Goal: Check status: Check status

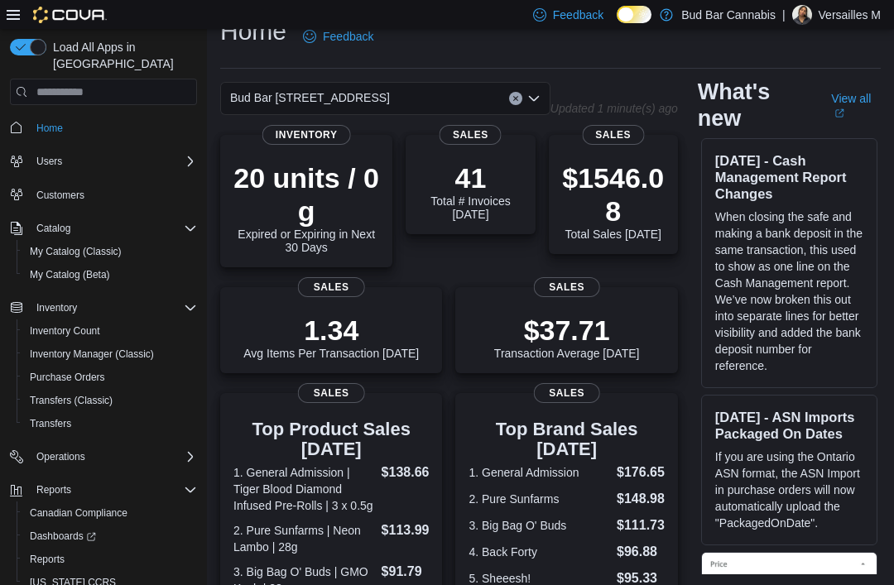
scroll to position [26, 0]
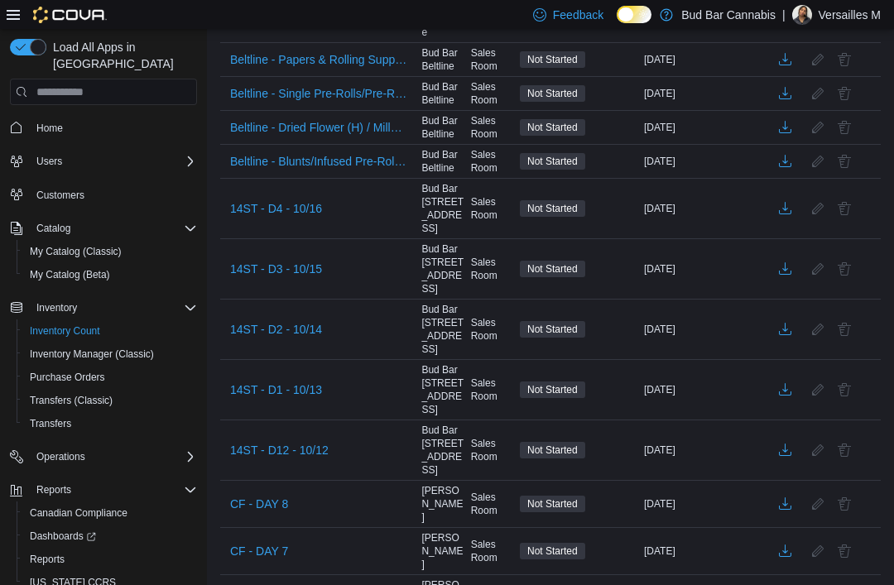
scroll to position [485, 0]
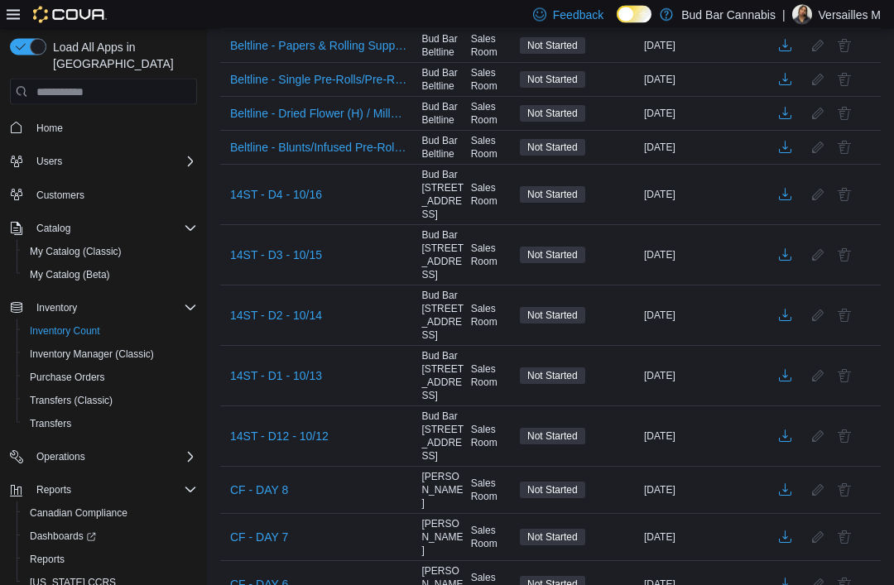
click at [272, 429] on span "14ST - D12 - 10/12" at bounding box center [279, 437] width 98 height 17
click at [300, 428] on span "14ST - D12 - 10/12" at bounding box center [279, 436] width 98 height 17
click at [292, 428] on span "14ST - D12 - 10/12" at bounding box center [279, 436] width 98 height 17
click at [316, 424] on span "14ST - D12 - 10/12" at bounding box center [279, 436] width 98 height 25
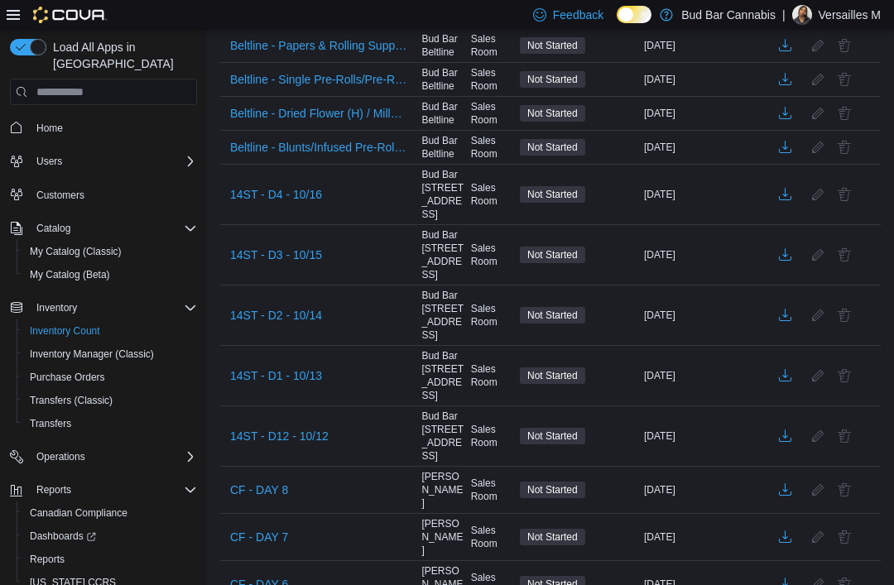
click at [313, 424] on span "14ST - D12 - 10/12" at bounding box center [279, 436] width 98 height 25
click at [320, 424] on span "14ST - D12 - 10/12" at bounding box center [279, 436] width 98 height 25
click at [312, 424] on span "14ST - D12 - 10/12" at bounding box center [279, 436] width 98 height 25
click at [329, 424] on button "14ST - D12 - 10/12" at bounding box center [279, 436] width 112 height 25
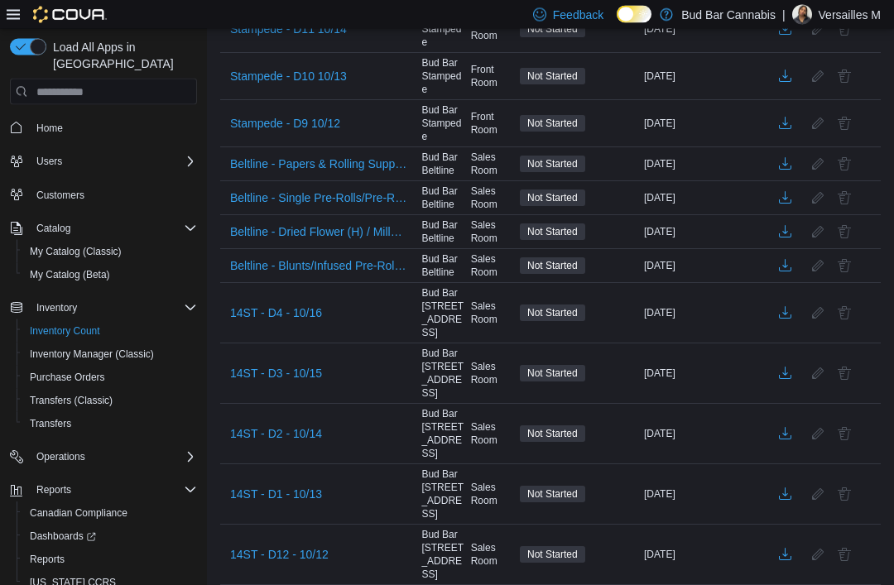
scroll to position [368, 0]
click at [304, 541] on span "14ST - D12 - 10/12" at bounding box center [279, 553] width 98 height 25
click at [299, 545] on span "14ST - D12 - 10/12" at bounding box center [279, 553] width 98 height 17
click at [315, 545] on span "14ST - D12 - 10/12" at bounding box center [279, 553] width 98 height 17
click at [314, 545] on span "14ST - D12 - 10/12" at bounding box center [279, 553] width 98 height 17
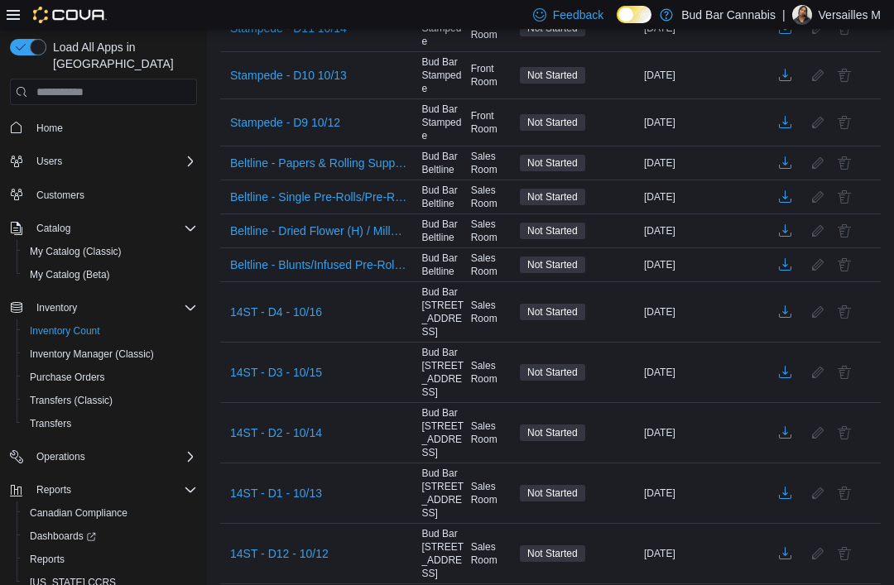
click at [319, 545] on span "14ST - D12 - 10/12" at bounding box center [279, 553] width 98 height 17
click at [318, 545] on span "14ST - D12 - 10/12" at bounding box center [279, 553] width 98 height 17
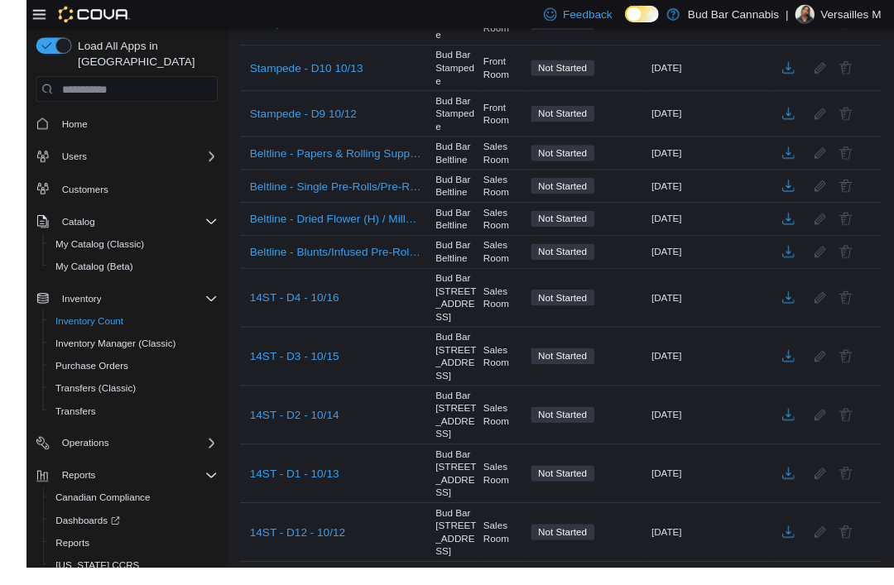
scroll to position [404, 0]
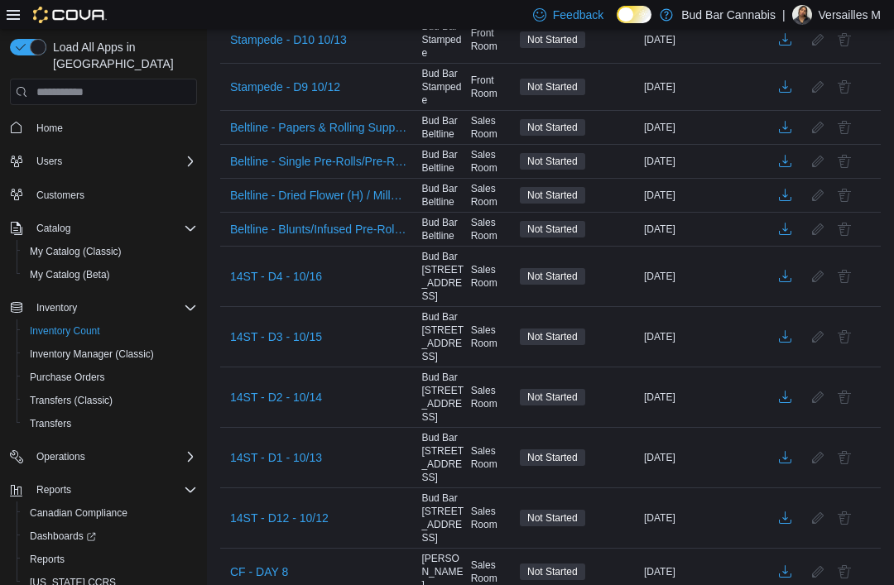
click at [319, 510] on span "14ST - D12 - 10/12" at bounding box center [279, 518] width 98 height 17
click at [314, 510] on span "14ST - D12 - 10/12" at bounding box center [279, 518] width 98 height 17
click at [305, 510] on span "14ST - D12 - 10/12" at bounding box center [279, 518] width 98 height 17
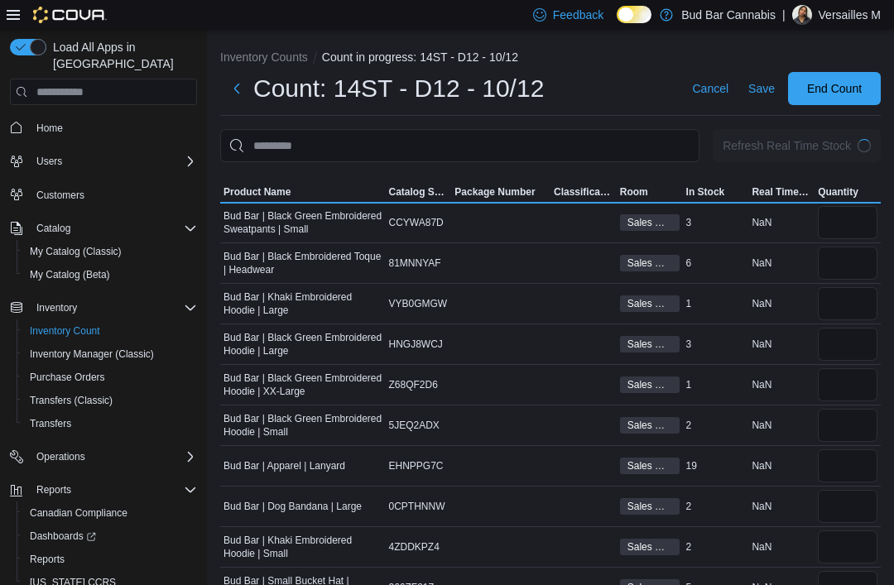
click at [315, 442] on div "Bud Bar | Black Green Embroidered Hoodie | Small" at bounding box center [303, 425] width 166 height 33
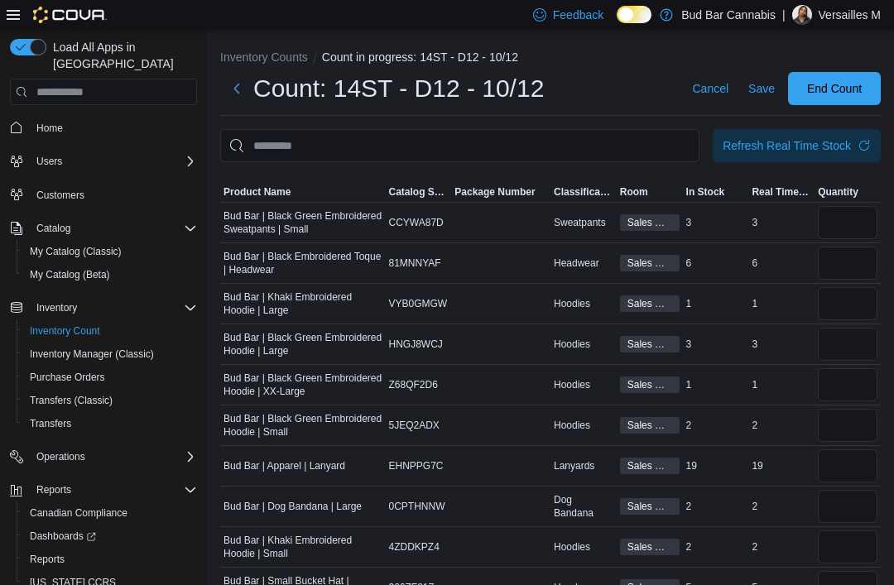
click at [280, 199] on span "Product Name" at bounding box center [256, 191] width 67 height 13
